Goal: Check status: Check status

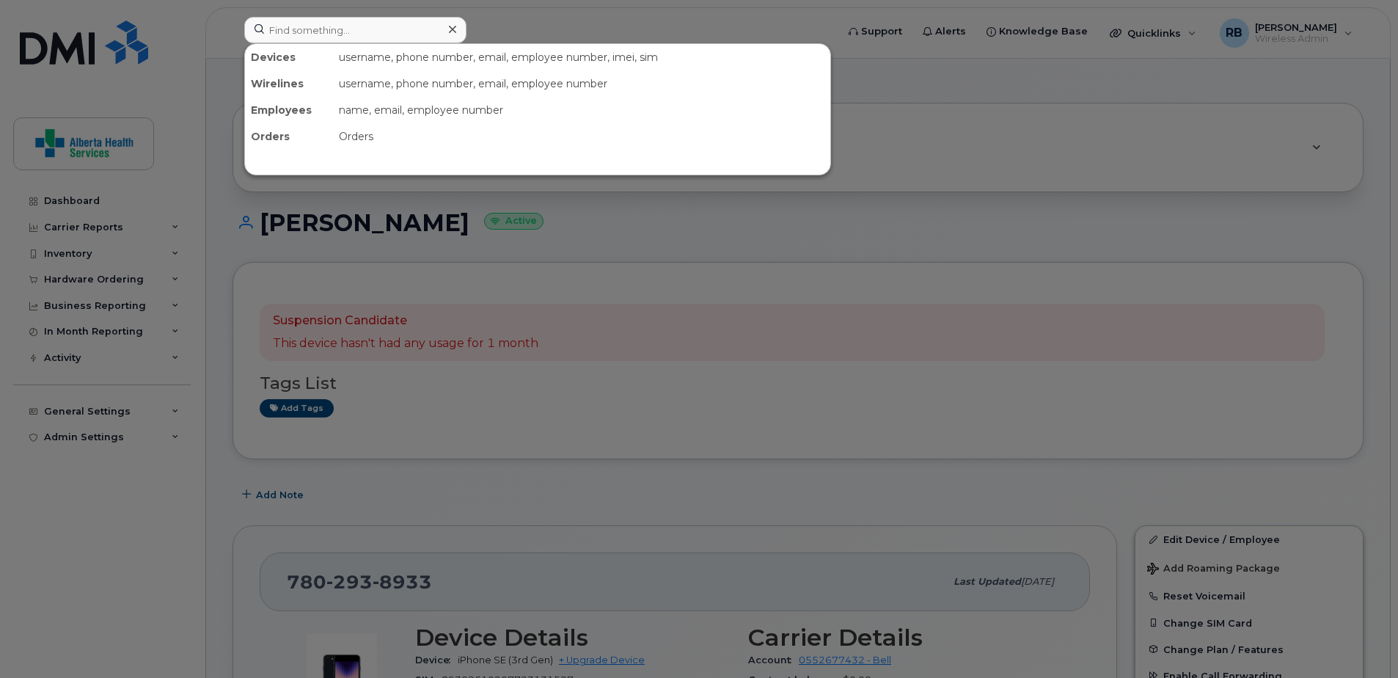
click at [345, 36] on input at bounding box center [355, 30] width 222 height 26
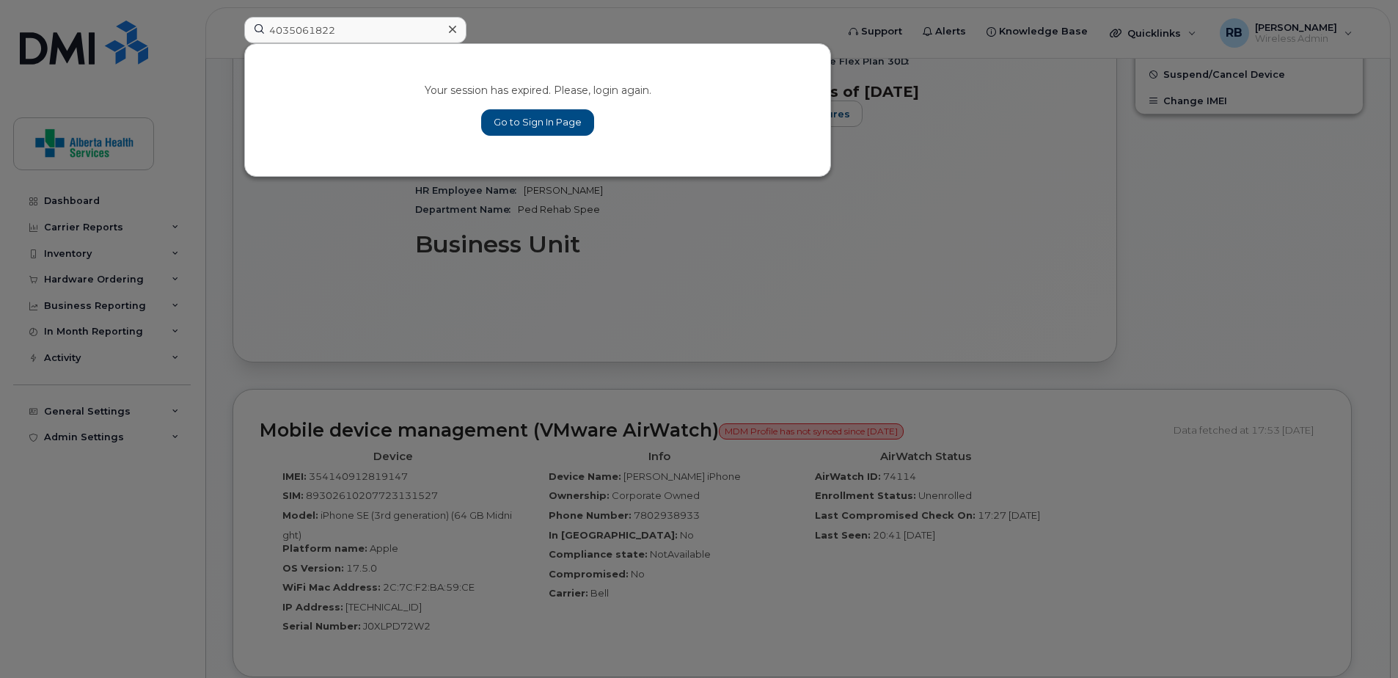
type input "4035061822"
click at [527, 115] on link "Go to Sign In Page" at bounding box center [537, 122] width 113 height 26
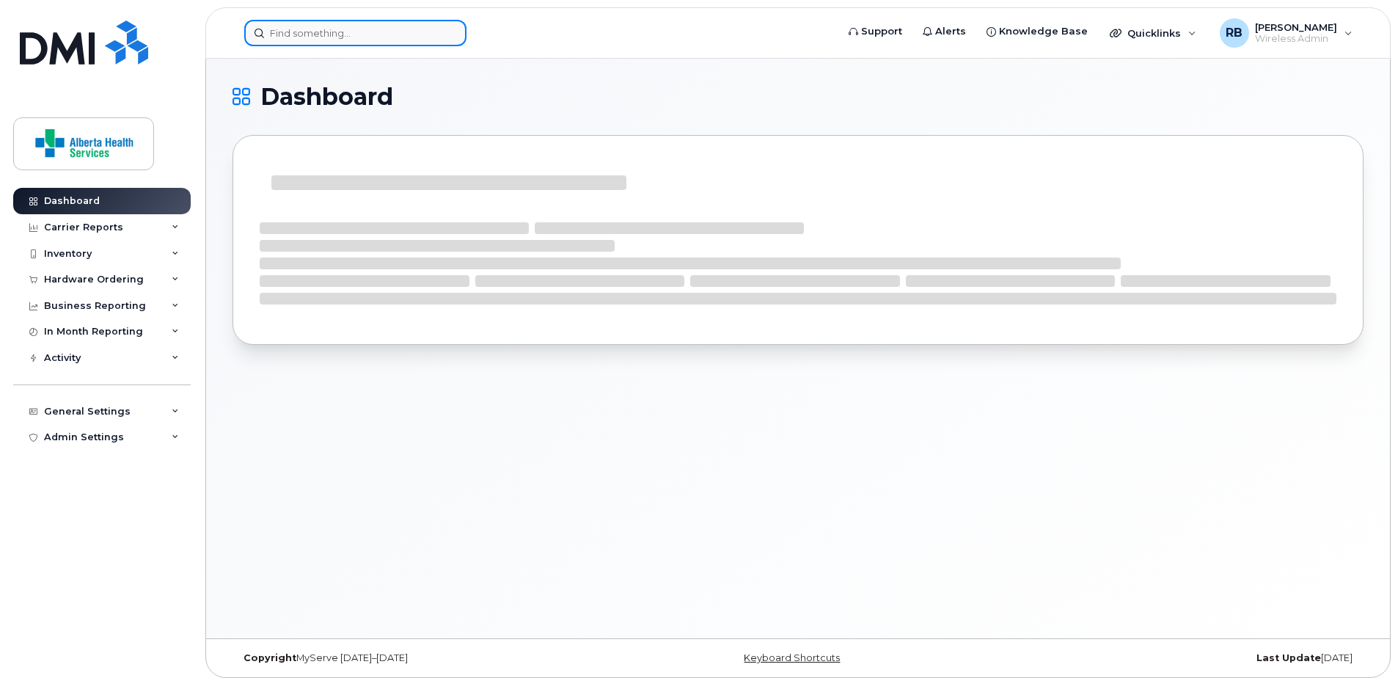
click at [327, 23] on input at bounding box center [355, 33] width 222 height 26
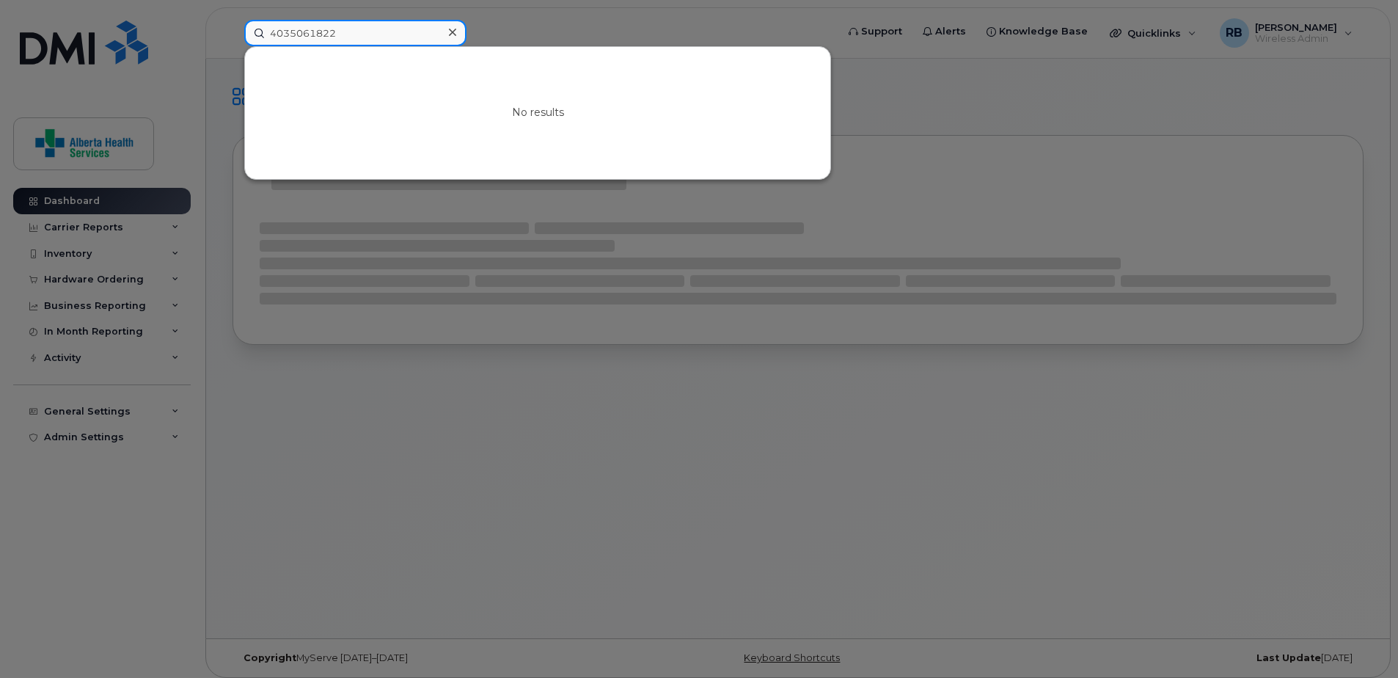
type input "4035061822"
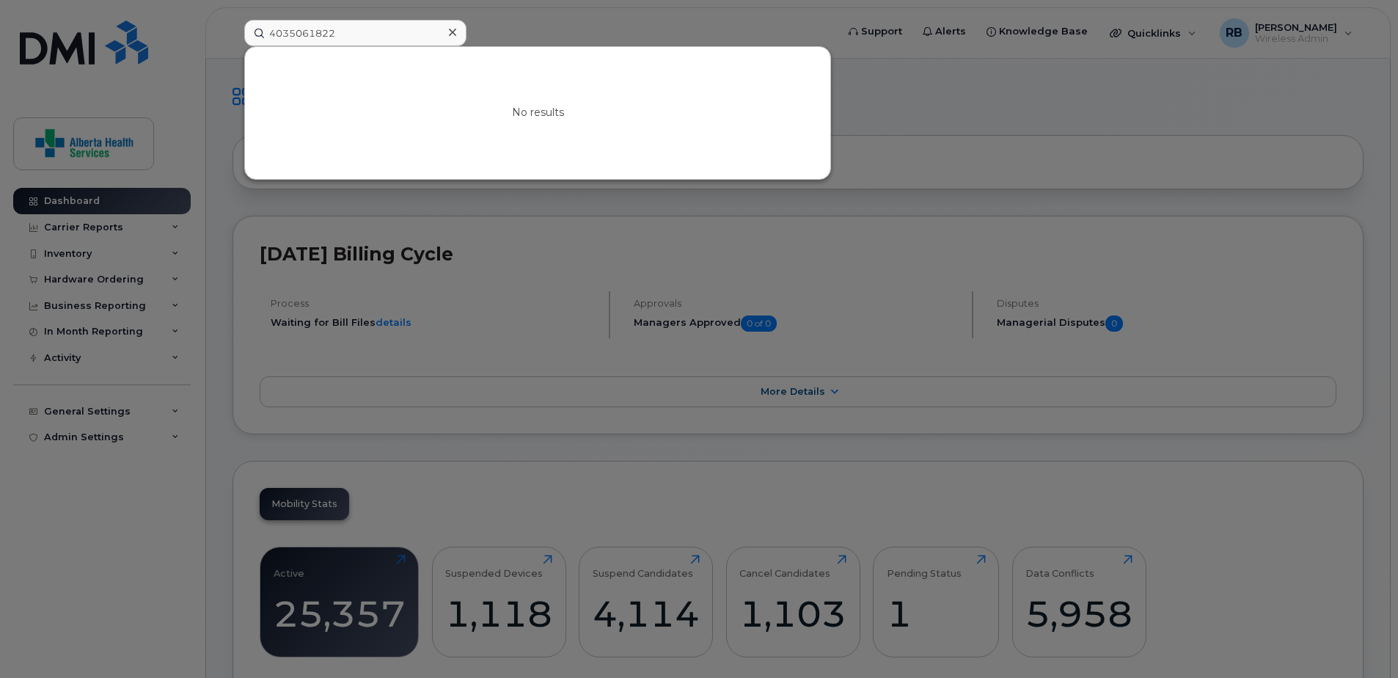
click at [1030, 12] on div at bounding box center [699, 339] width 1398 height 678
